Goal: Ask a question

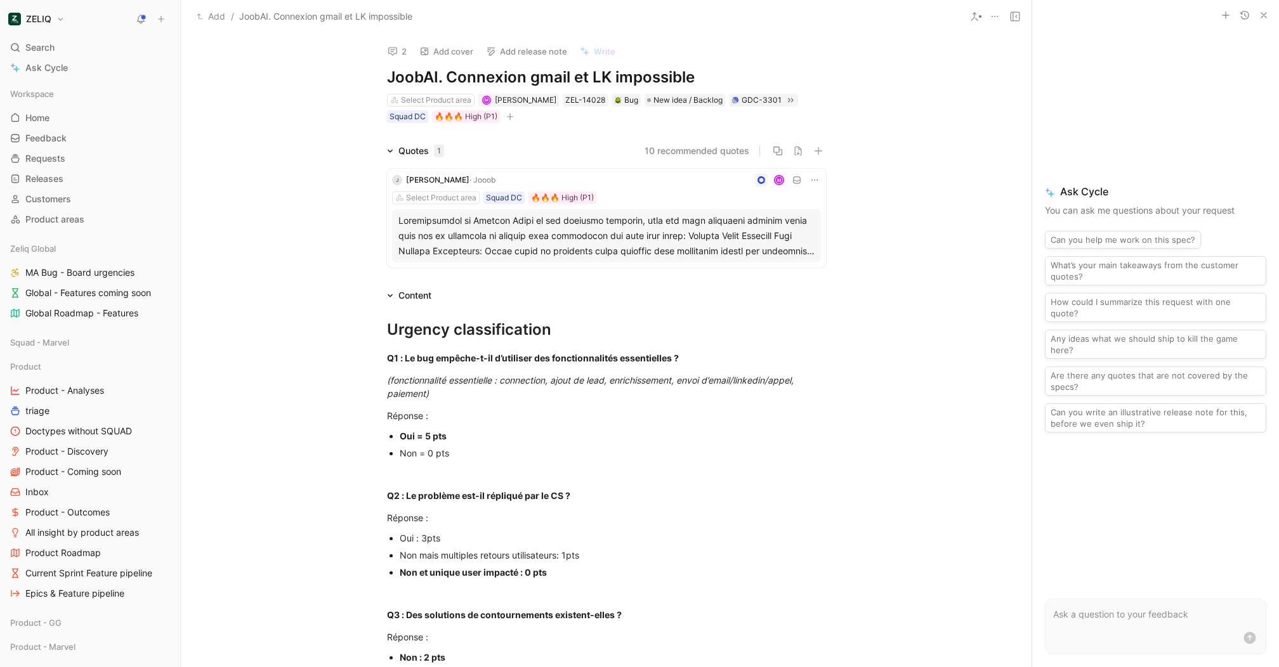
scroll to position [874, 0]
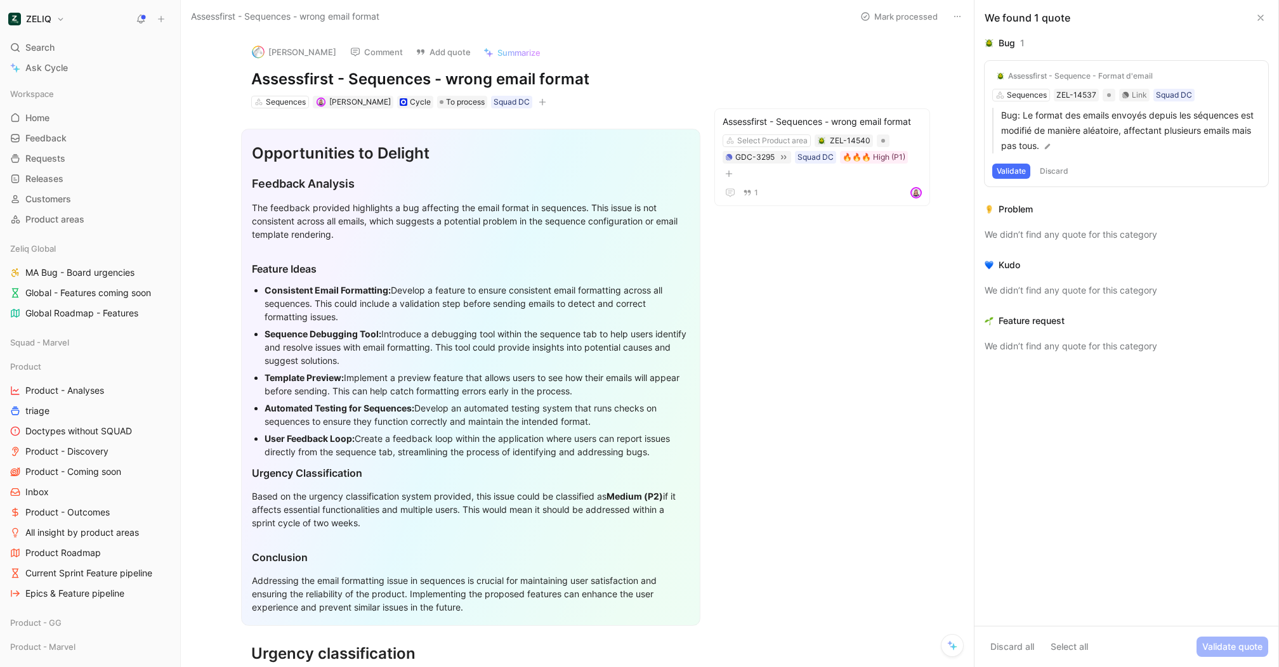
scroll to position [1, 0]
